Goal: Task Accomplishment & Management: Manage account settings

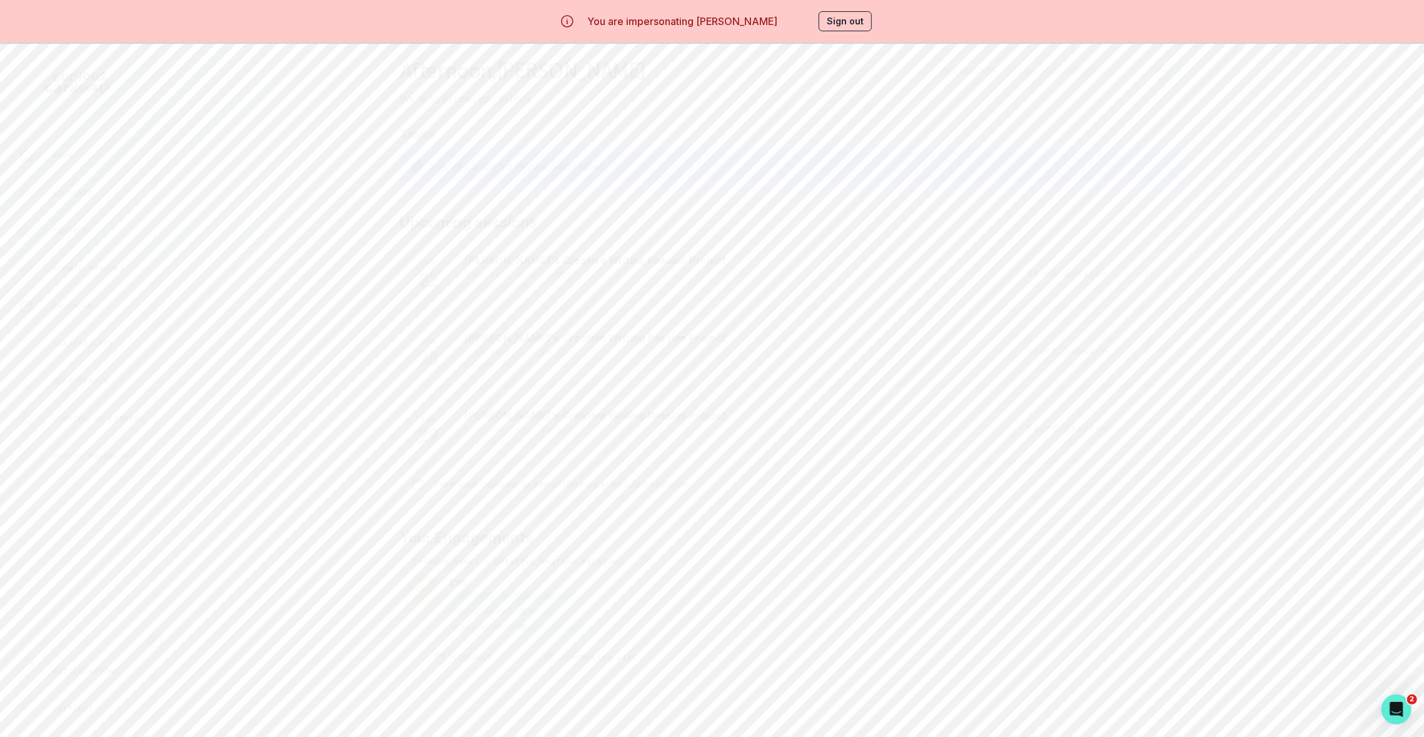
click at [108, 305] on div "Calendar" at bounding box center [86, 305] width 135 height 15
click at [77, 351] on button "Availability" at bounding box center [77, 343] width 154 height 25
click at [852, 23] on button "Sign out" at bounding box center [845, 21] width 53 height 20
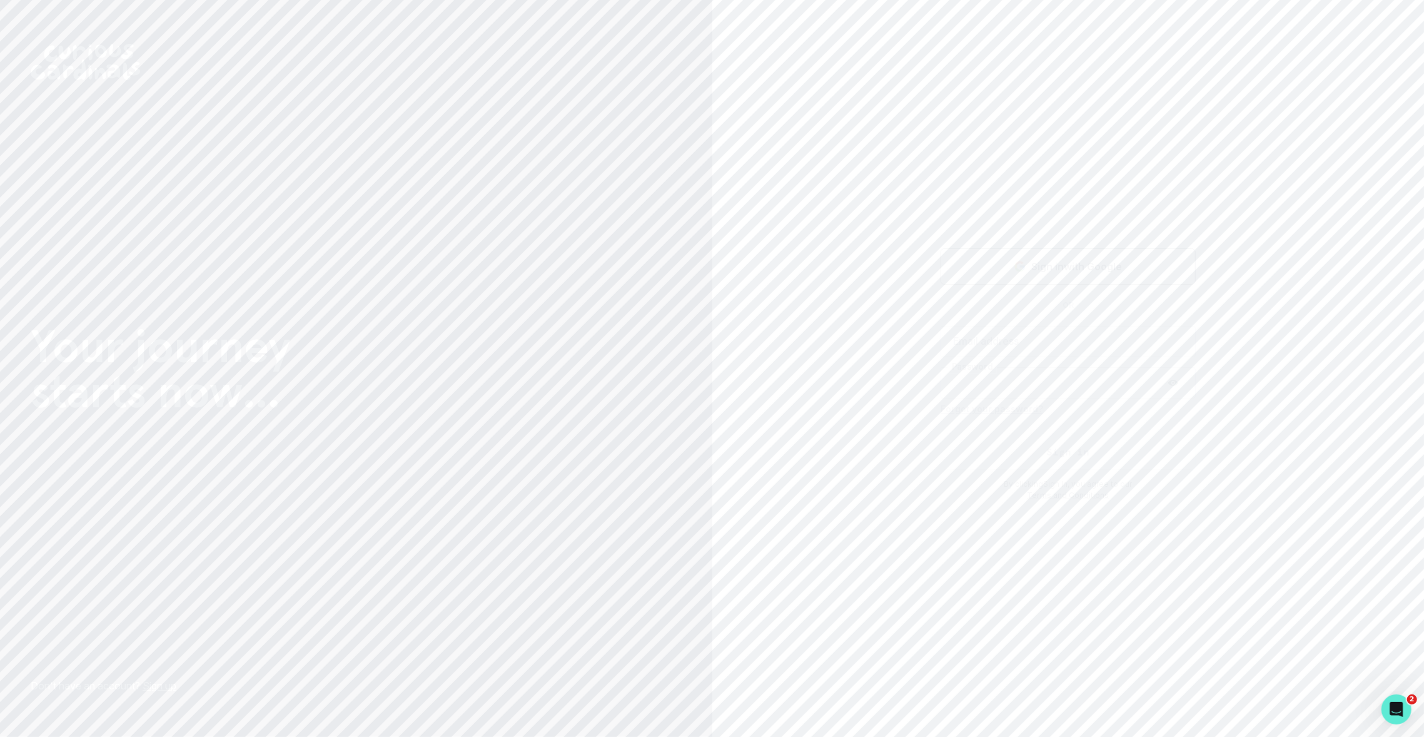
click at [1038, 253] on button "Sign in with Google" at bounding box center [1067, 266] width 255 height 36
